Goal: Check status: Check status

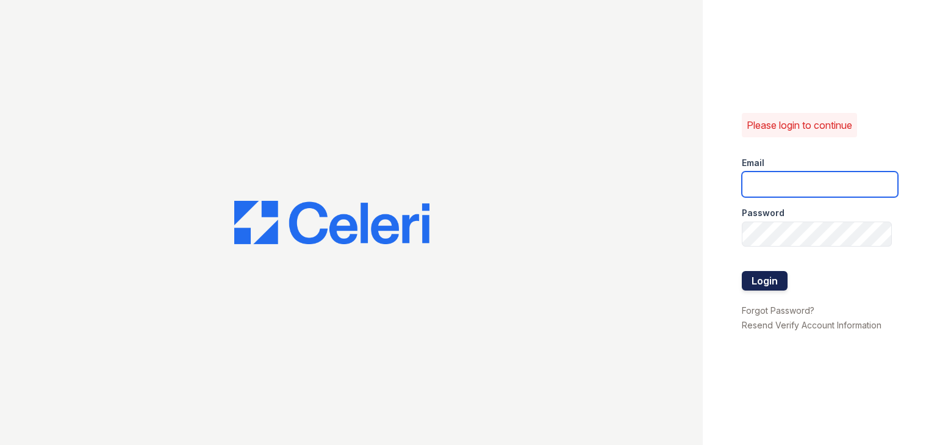
type input "ycarpenter@trinity-pm.com"
click at [762, 279] on button "Login" at bounding box center [765, 281] width 46 height 20
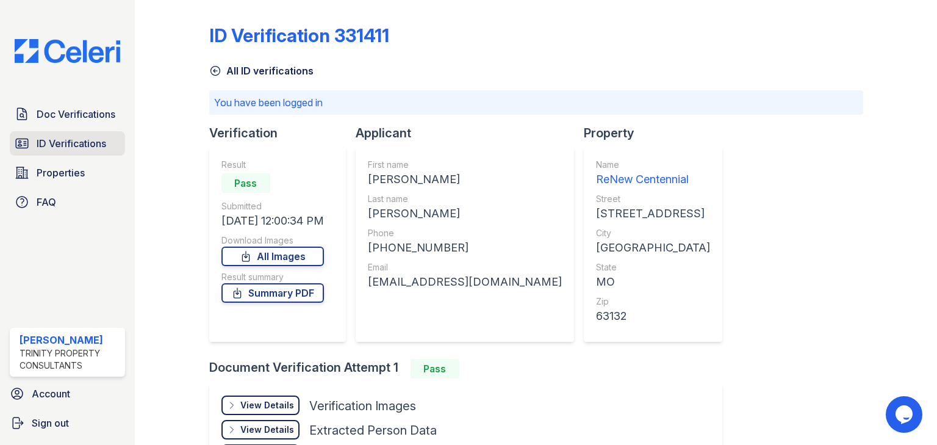
click at [60, 145] on span "ID Verifications" at bounding box center [72, 143] width 70 height 15
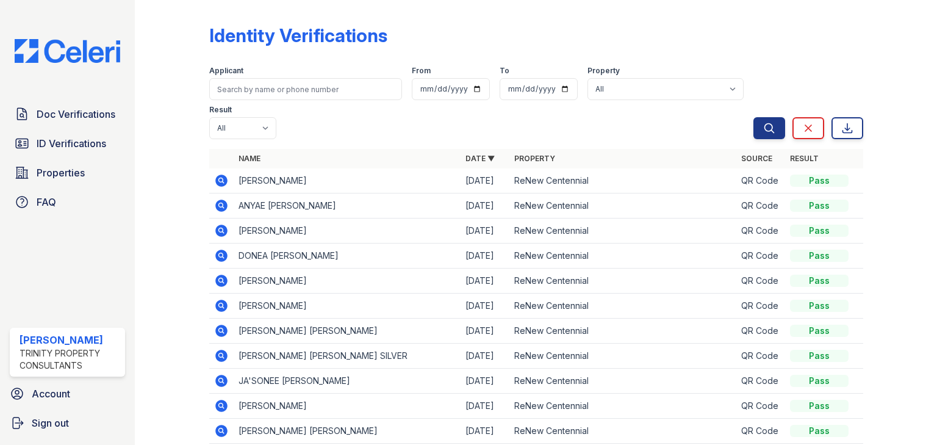
click at [210, 181] on td at bounding box center [221, 180] width 24 height 25
click at [221, 184] on icon at bounding box center [221, 181] width 12 height 12
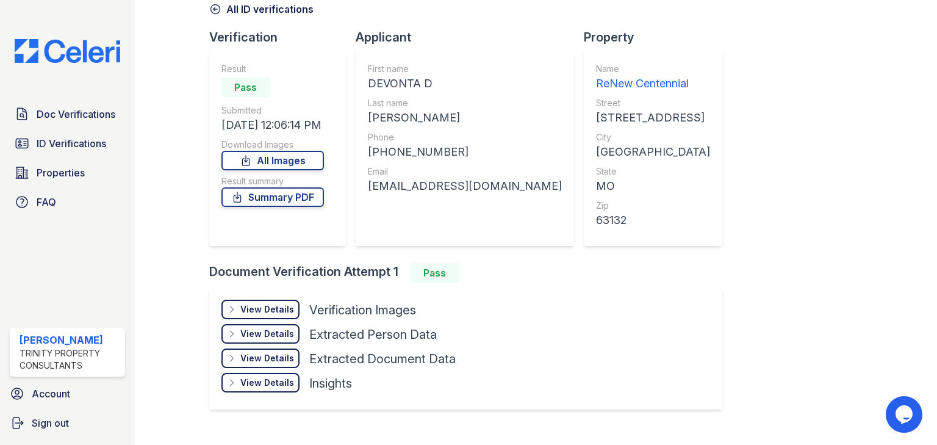
scroll to position [83, 0]
